Goal: Task Accomplishment & Management: Use online tool/utility

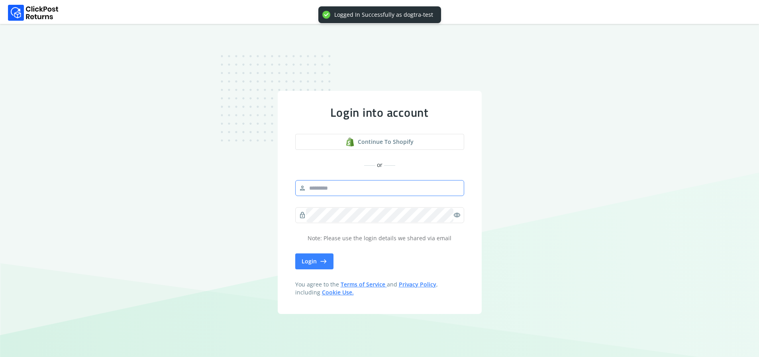
drag, startPoint x: 338, startPoint y: 199, endPoint x: 342, endPoint y: 192, distance: 7.5
click at [338, 196] on div "person" at bounding box center [379, 188] width 169 height 16
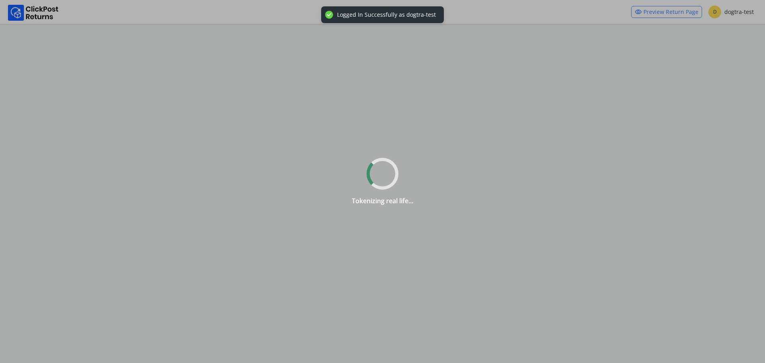
click at [342, 192] on div "Tokenizing real life..." at bounding box center [382, 181] width 765 height 363
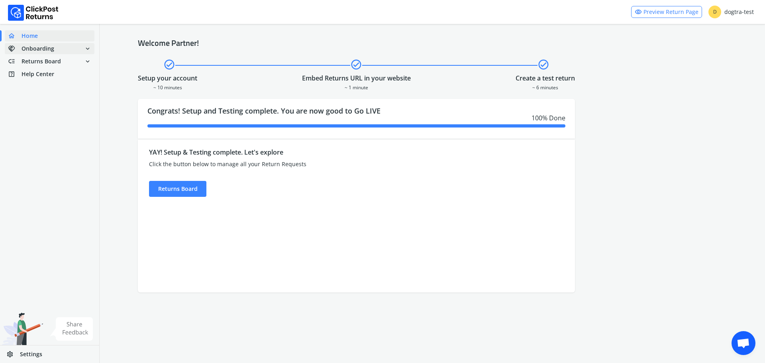
click at [49, 45] on span "Onboarding" at bounding box center [38, 49] width 33 height 8
click at [55, 104] on span "Returns Board" at bounding box center [41, 106] width 39 height 8
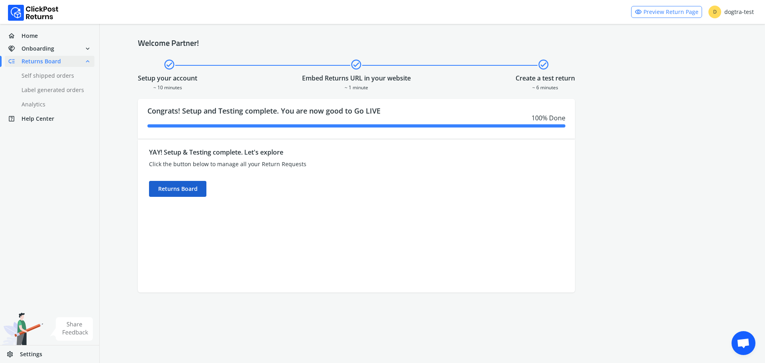
click at [171, 186] on div "Returns Board" at bounding box center [177, 189] width 57 height 16
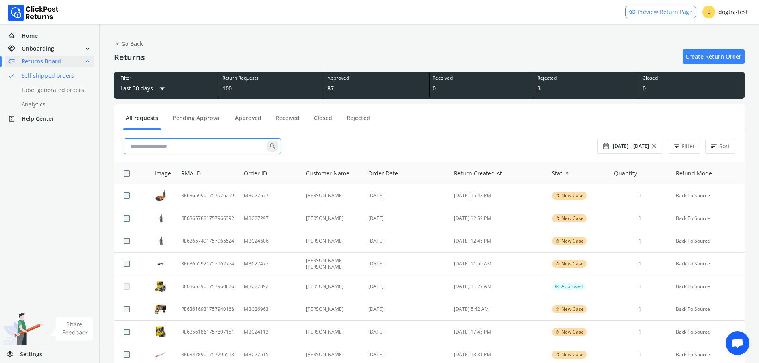
click at [215, 148] on input "text" at bounding box center [197, 146] width 140 height 14
click at [175, 147] on input "text" at bounding box center [197, 146] width 140 height 14
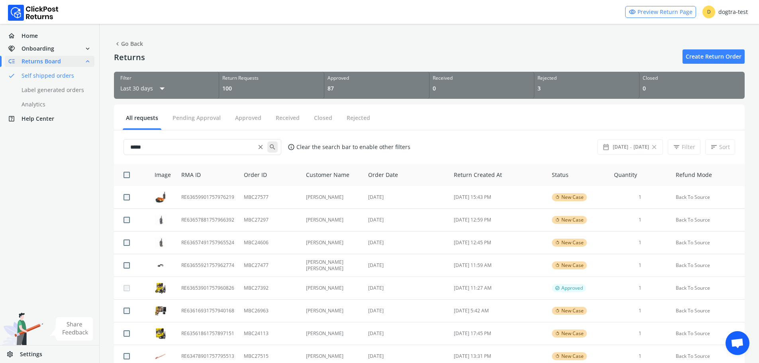
type input "*****"
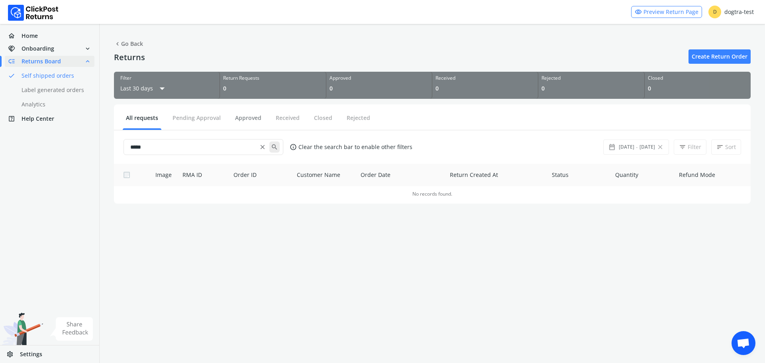
click at [247, 118] on button "Approved" at bounding box center [248, 121] width 33 height 14
click at [261, 144] on span "close" at bounding box center [262, 146] width 7 height 11
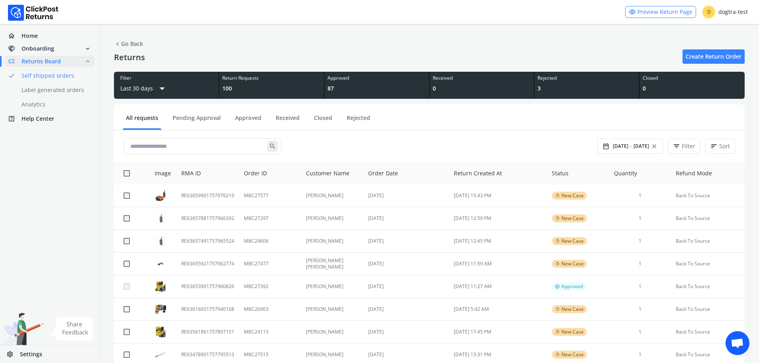
click at [285, 113] on ul "All requests Pending Approval Approved Received Closed Rejected" at bounding box center [429, 119] width 631 height 23
click at [287, 118] on link "Received" at bounding box center [288, 121] width 30 height 14
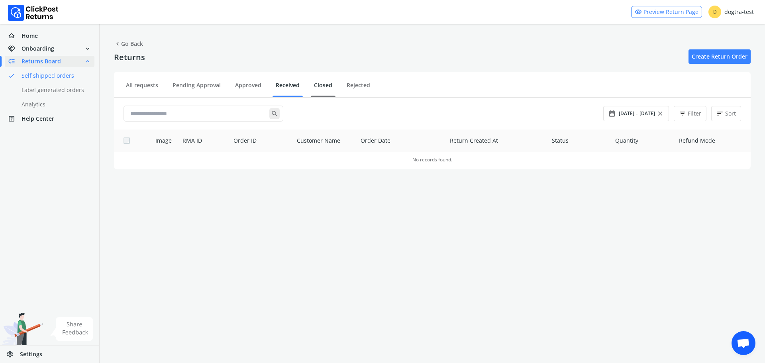
click at [329, 85] on link "Closed" at bounding box center [323, 88] width 25 height 14
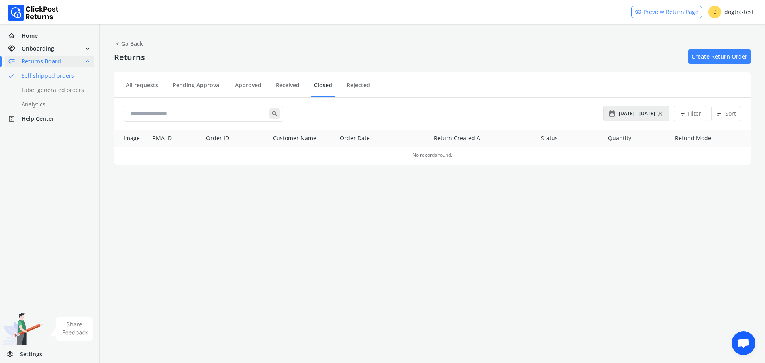
click at [663, 112] on span "close" at bounding box center [660, 113] width 7 height 11
click at [70, 49] on span "handshake Onboarding expand_more" at bounding box center [50, 48] width 90 height 11
click at [59, 107] on span "Returns Board" at bounding box center [41, 106] width 39 height 8
click at [27, 37] on span "Home" at bounding box center [30, 36] width 16 height 8
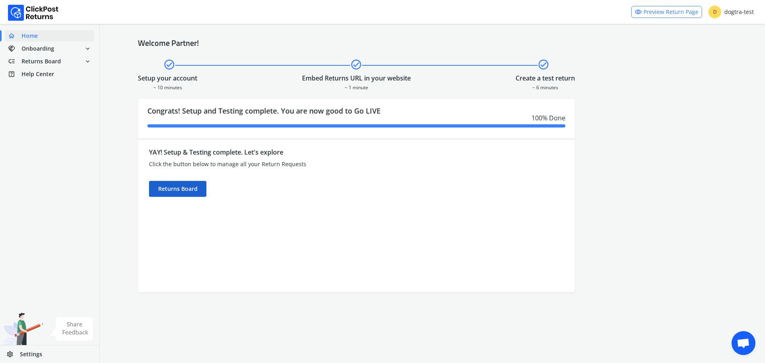
click at [183, 188] on div "Returns Board" at bounding box center [177, 189] width 57 height 16
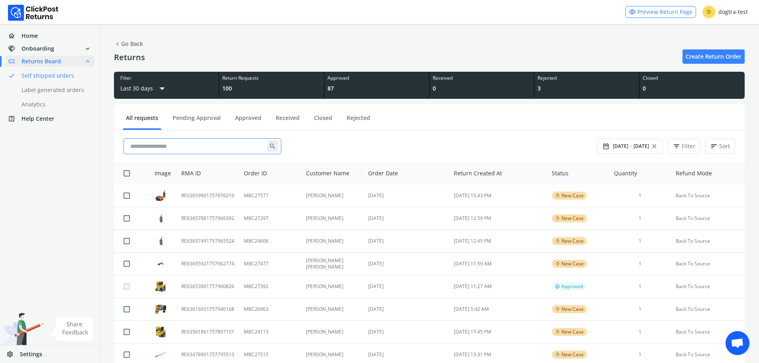
click at [184, 145] on input "text" at bounding box center [197, 146] width 140 height 14
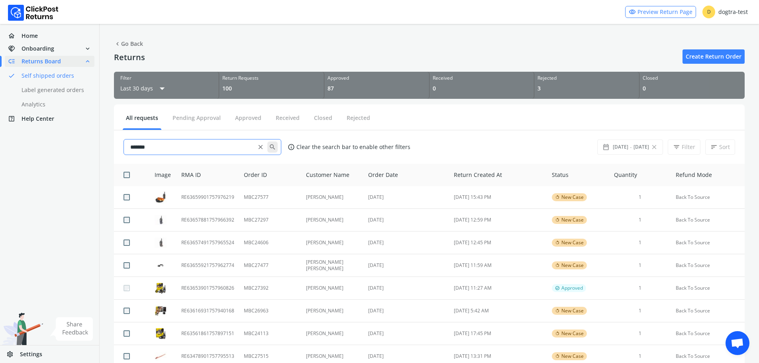
type input "*******"
click at [273, 145] on span "search" at bounding box center [272, 146] width 10 height 11
